Goal: Transaction & Acquisition: Purchase product/service

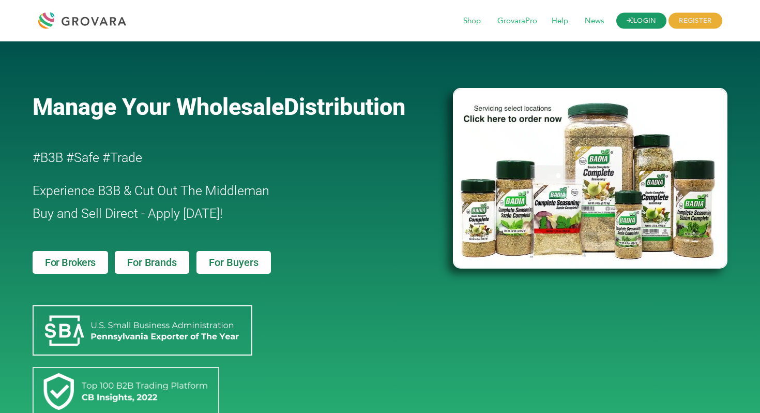
click at [659, 17] on link "LOGIN" at bounding box center [642, 21] width 51 height 16
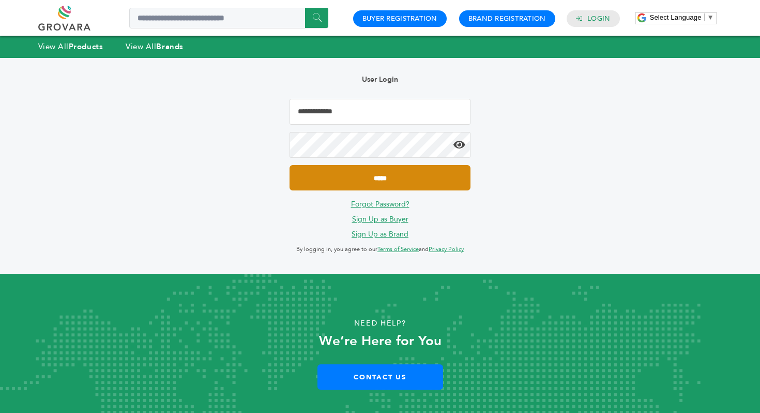
type input "**********"
click at [372, 171] on input "*****" at bounding box center [380, 177] width 181 height 25
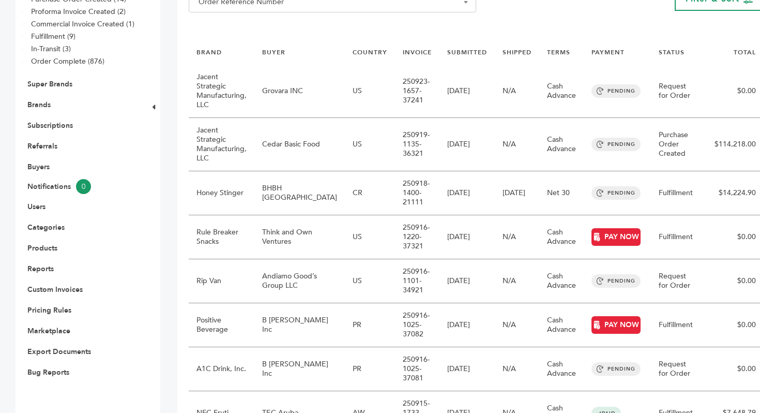
scroll to position [234, 0]
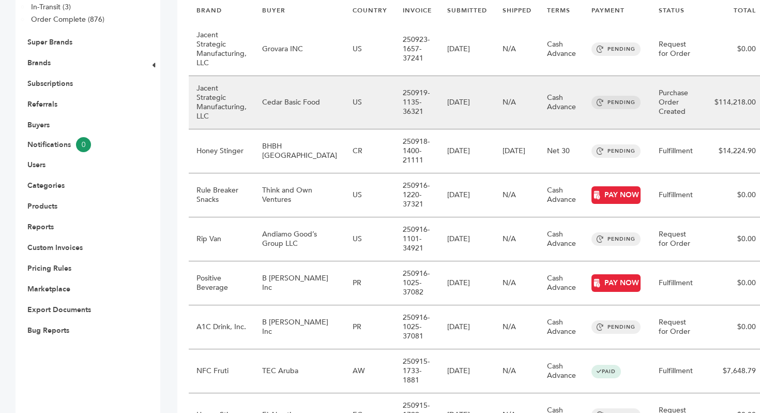
click at [232, 102] on td "Jacent Strategic Manufacturing, LLC" at bounding box center [222, 102] width 66 height 53
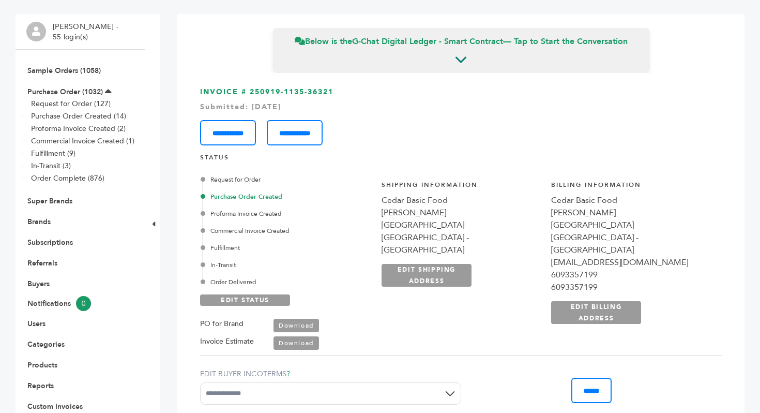
scroll to position [81, 0]
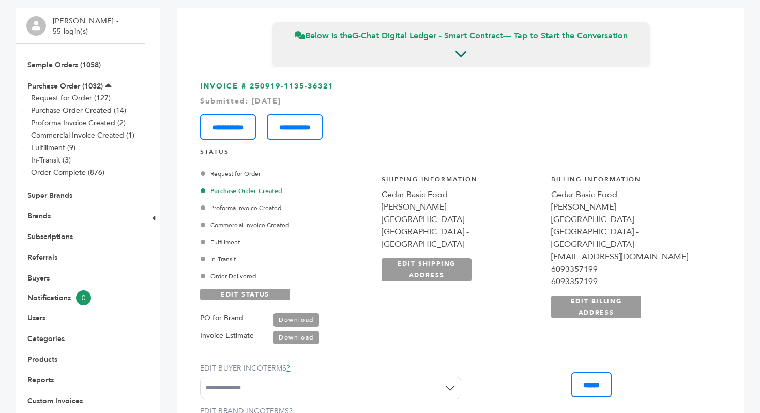
click at [297, 339] on link "Download" at bounding box center [297, 337] width 46 height 13
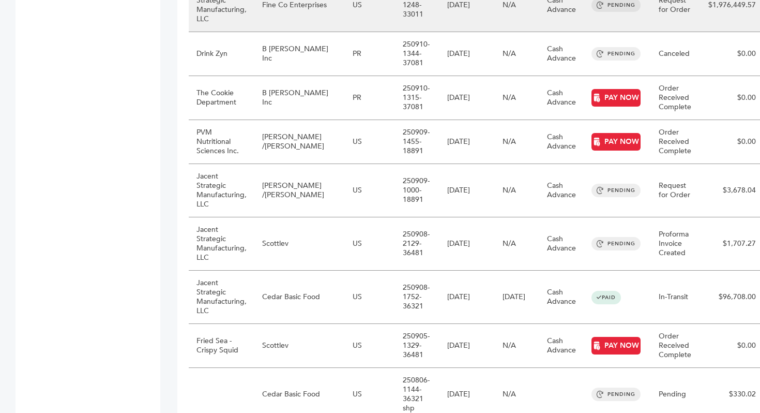
scroll to position [857, 0]
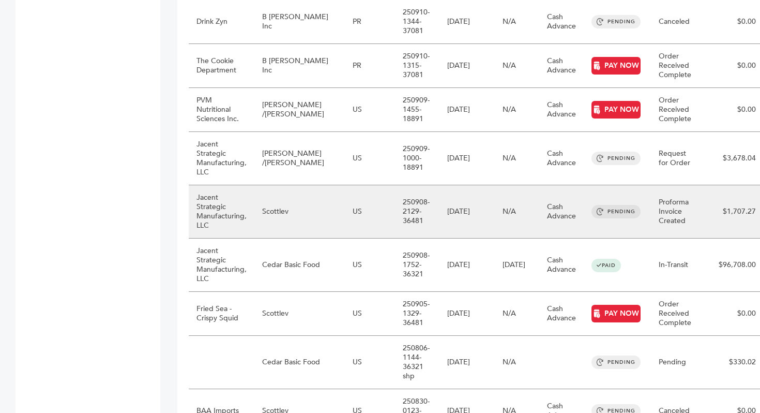
click at [217, 199] on td "Jacent Strategic Manufacturing, LLC" at bounding box center [222, 211] width 66 height 53
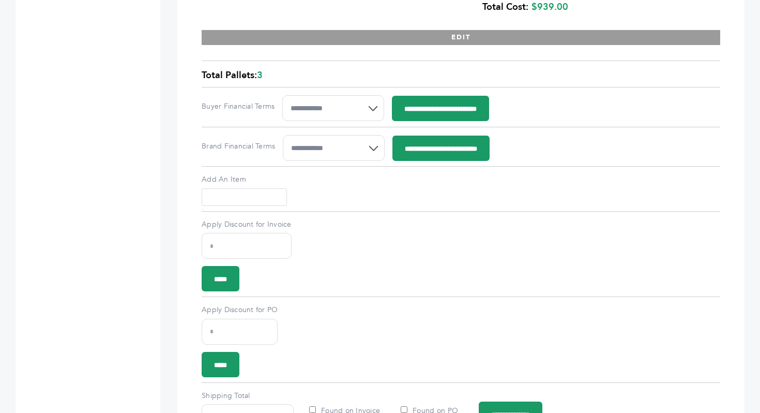
scroll to position [1171, 0]
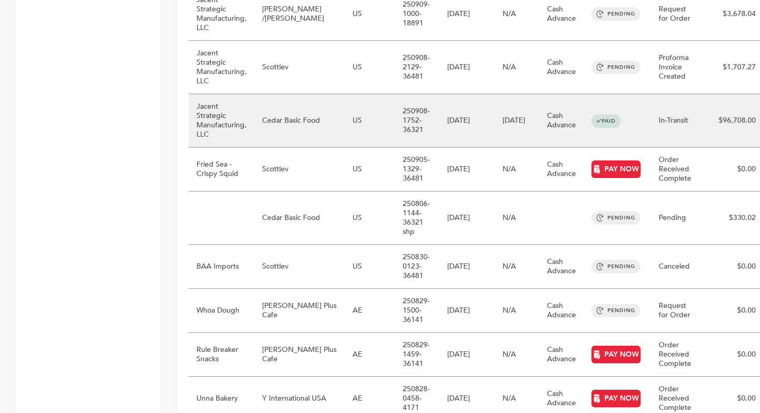
scroll to position [1005, 0]
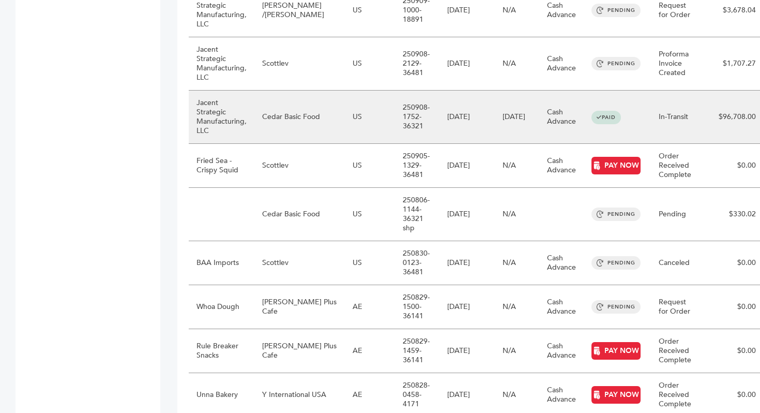
click at [239, 99] on td "Jacent Strategic Manufacturing, LLC" at bounding box center [222, 117] width 66 height 53
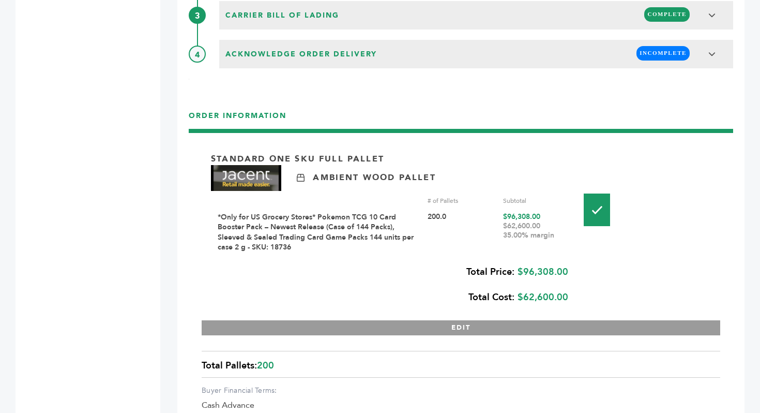
scroll to position [1252, 0]
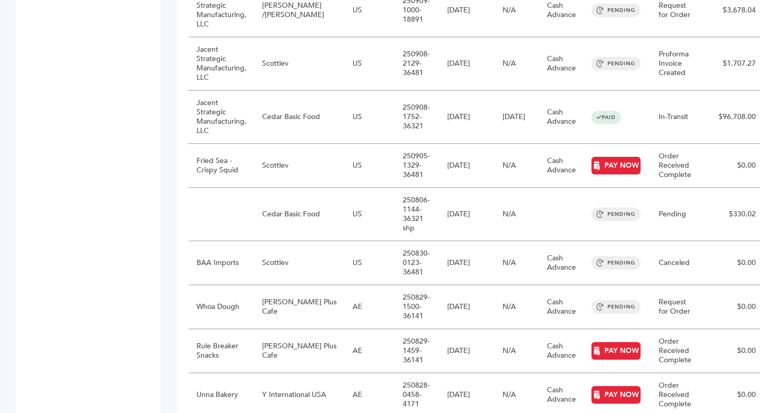
scroll to position [1072, 0]
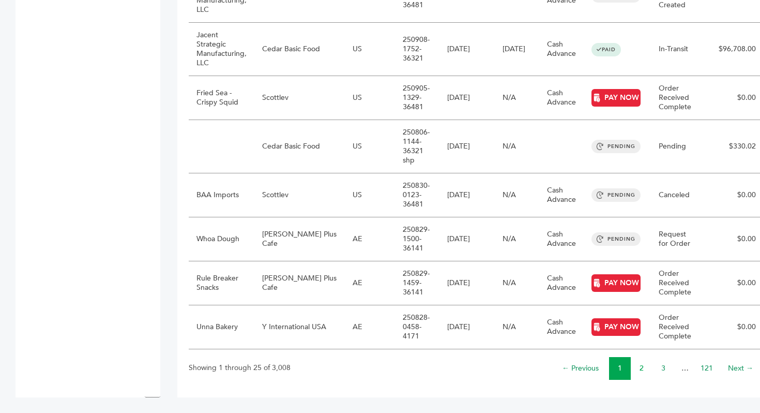
click at [640, 371] on link "2" at bounding box center [642, 368] width 4 height 10
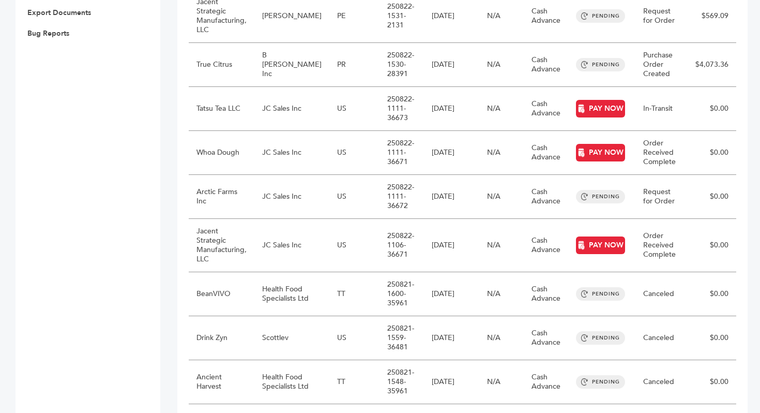
scroll to position [532, 0]
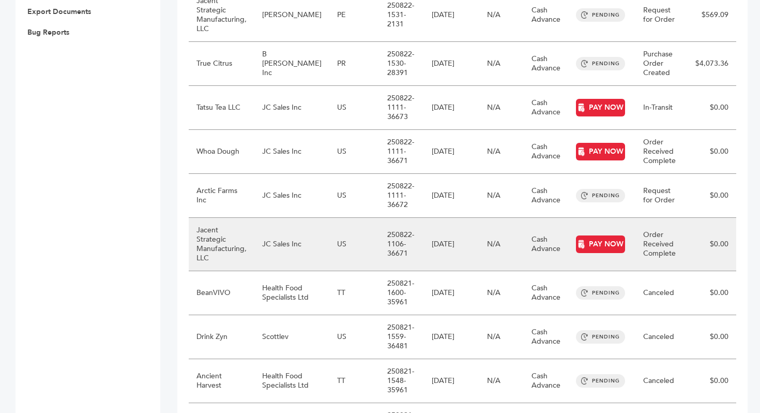
click at [340, 228] on td "US" at bounding box center [355, 244] width 50 height 53
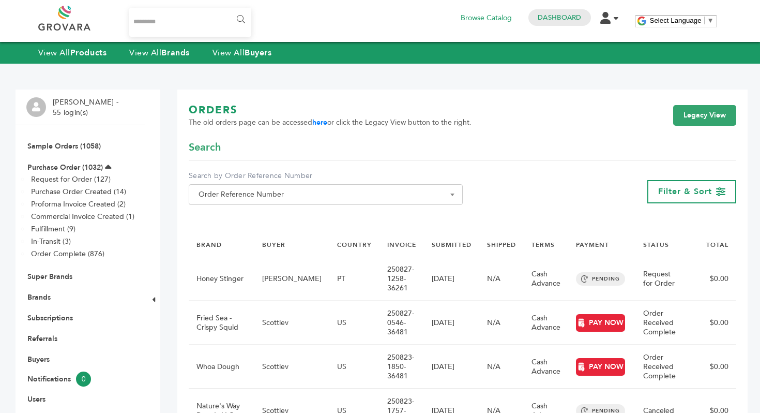
click at [165, 27] on input "Search..." at bounding box center [190, 22] width 123 height 29
type input "*******"
click at [237, 13] on input "******" at bounding box center [240, 19] width 23 height 21
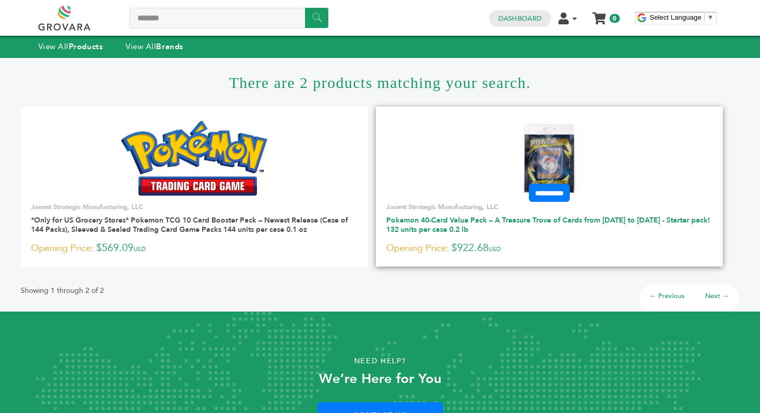
click at [430, 228] on link "Pokemon 40-Card Value Pack – A Treasure Trove of Cards from 1996 to 2024 - Star…" at bounding box center [548, 224] width 324 height 19
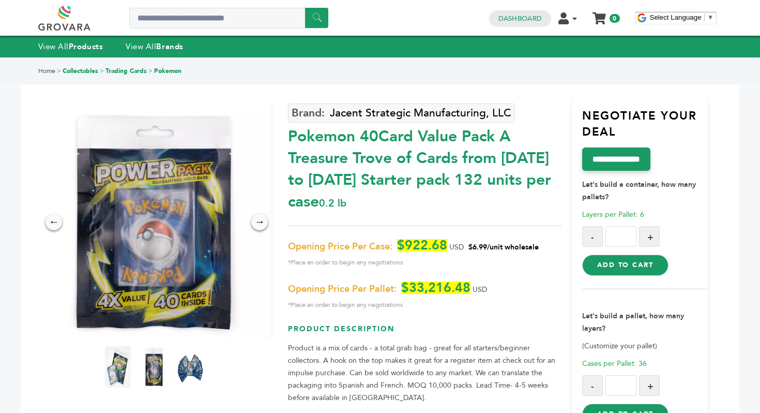
click at [296, 133] on div "Pokemon 40Card Value Pack A Treasure Trove of Cards from 1996 to 2024 Starter p…" at bounding box center [424, 167] width 273 height 92
click at [353, 142] on div "Pokemon 40Card Value Pack A Treasure Trove of Cards from 1996 to 2024 Starter p…" at bounding box center [424, 167] width 273 height 92
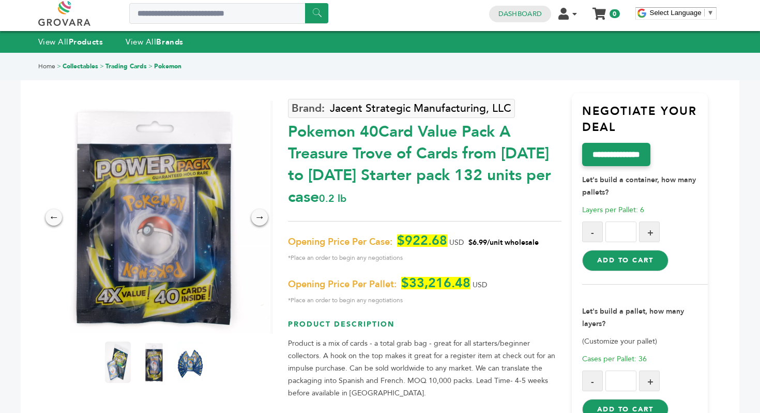
scroll to position [5, 0]
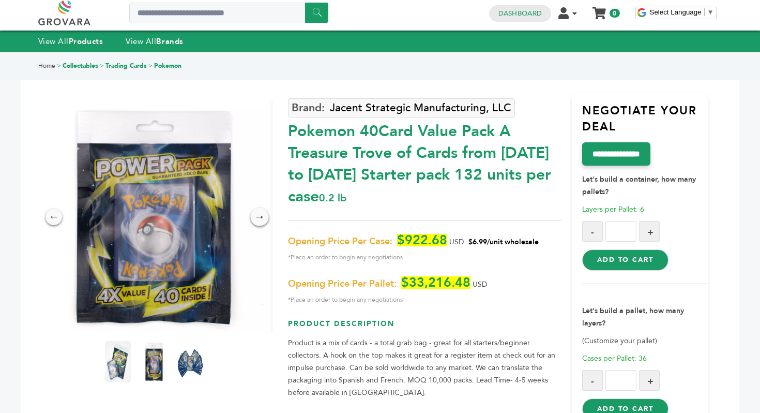
click at [261, 216] on div "→" at bounding box center [260, 216] width 18 height 18
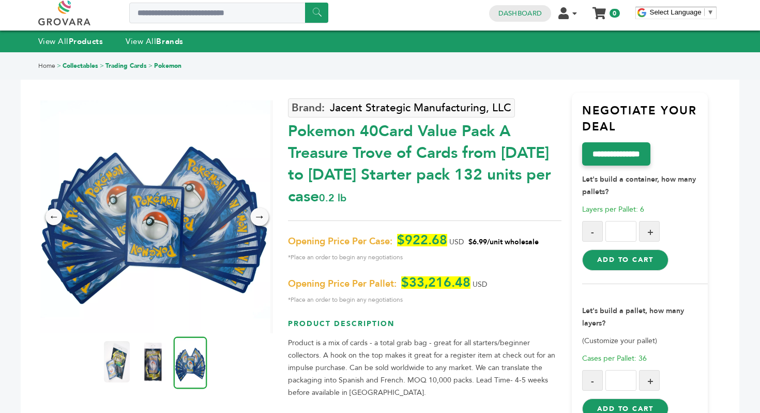
click at [261, 216] on div "→" at bounding box center [260, 216] width 18 height 18
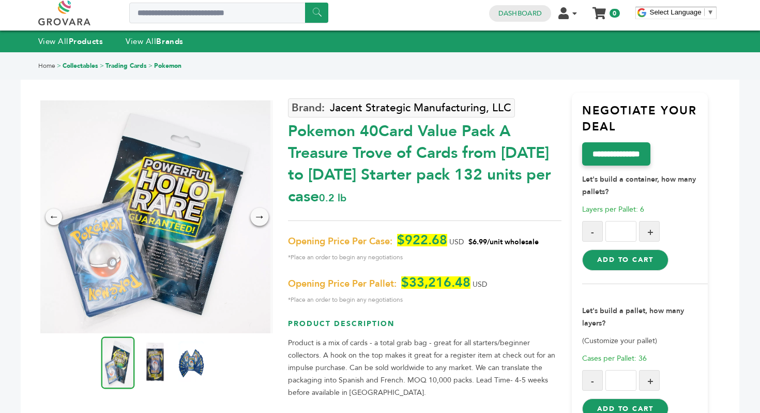
click at [261, 216] on div "→" at bounding box center [260, 216] width 18 height 18
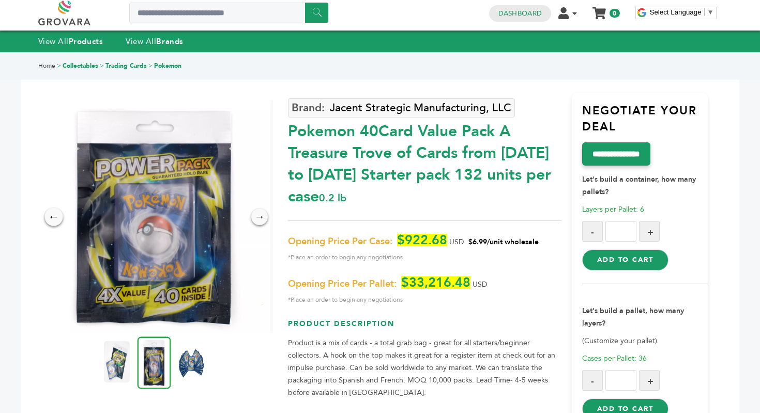
click at [53, 223] on div "←" at bounding box center [54, 216] width 18 height 18
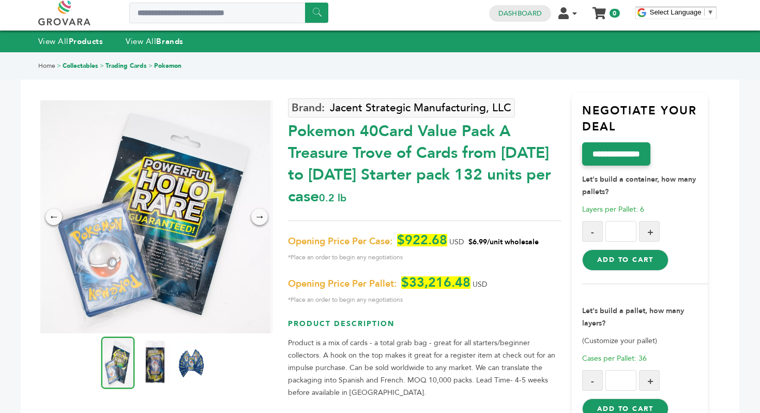
click at [152, 349] on img at bounding box center [155, 362] width 28 height 46
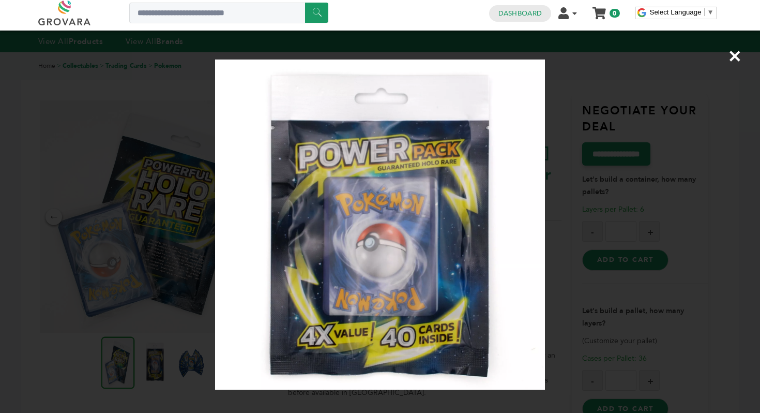
click at [187, 292] on div "×" at bounding box center [380, 206] width 760 height 413
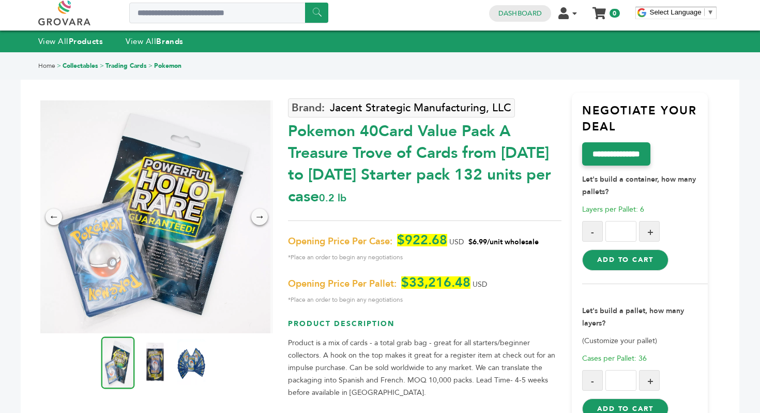
click at [195, 359] on img at bounding box center [191, 362] width 28 height 46
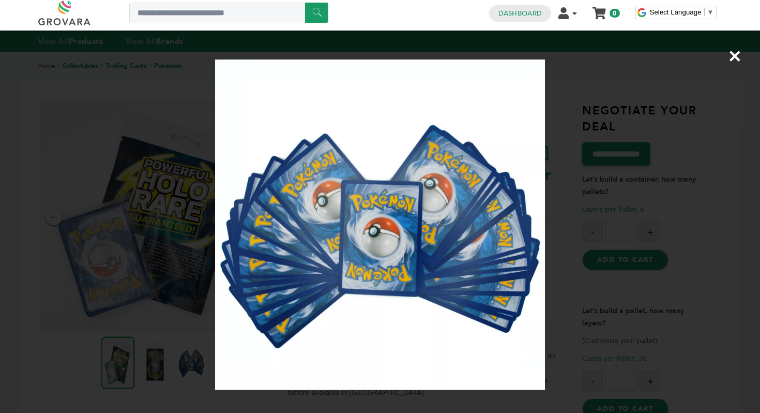
click at [116, 255] on div "×" at bounding box center [380, 206] width 760 height 413
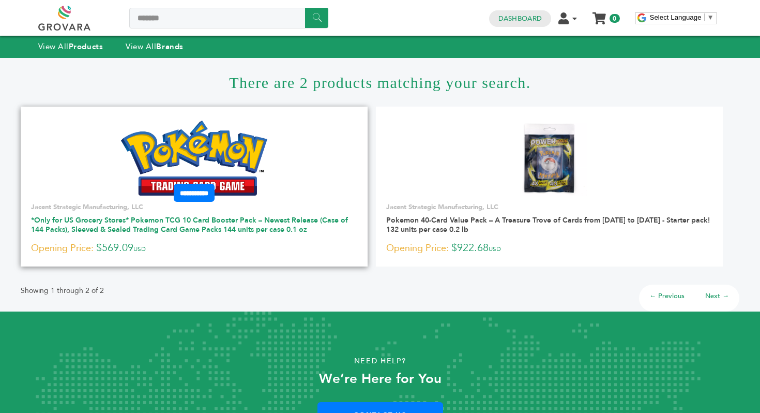
click at [140, 220] on link "*Only for US Grocery Stores* Pokemon TCG 10 Card Booster Pack – Newest Release …" at bounding box center [189, 224] width 317 height 19
